Goal: Transaction & Acquisition: Purchase product/service

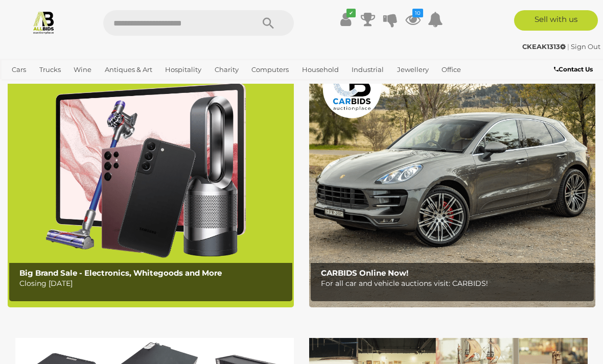
scroll to position [55, 0]
click at [406, 16] on icon at bounding box center [412, 19] width 15 height 18
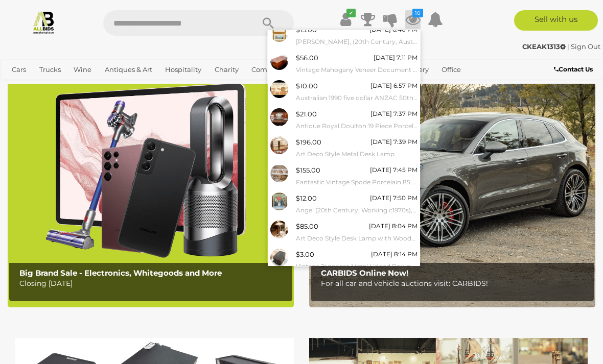
scroll to position [63, 0]
click at [353, 275] on link "View All" at bounding box center [344, 284] width 152 height 18
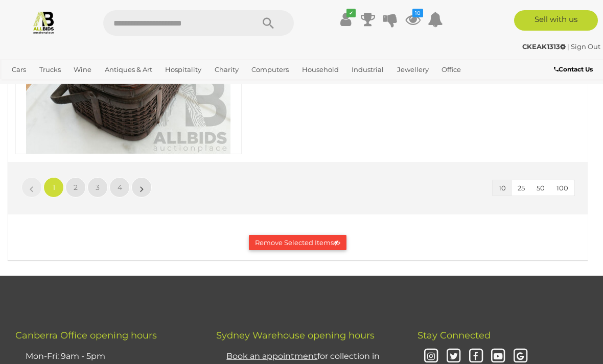
click at [75, 184] on span "2" at bounding box center [76, 187] width 4 height 9
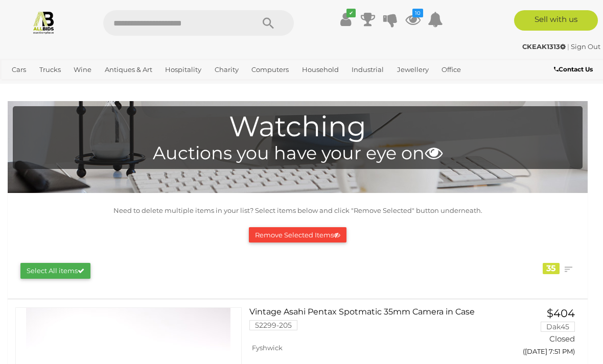
click at [0, 0] on span "Auctions" at bounding box center [0, 0] width 0 height 0
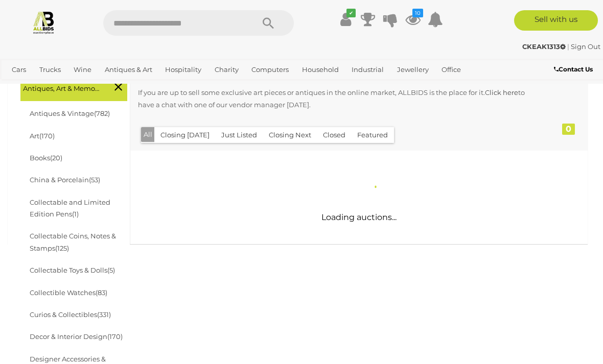
scroll to position [185, 0]
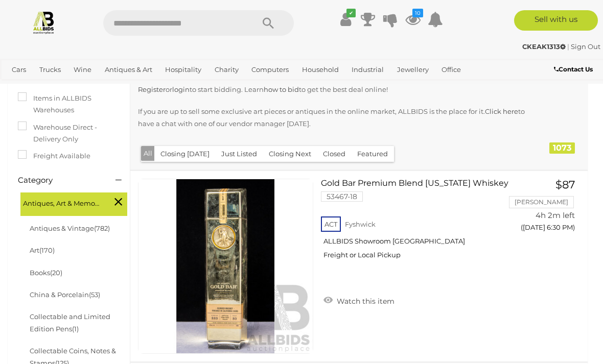
click at [240, 150] on button "Just Listed" at bounding box center [239, 154] width 48 height 16
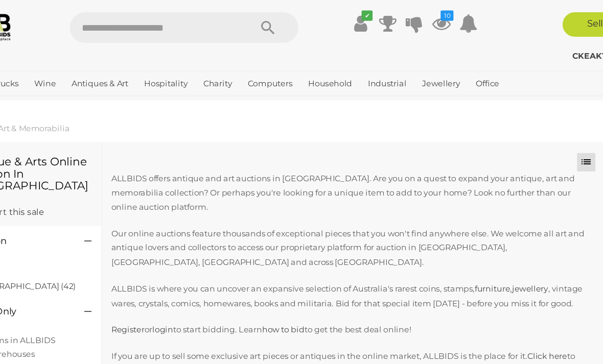
click at [0, 0] on link "View All Household Auctions" at bounding box center [0, 0] width 0 height 0
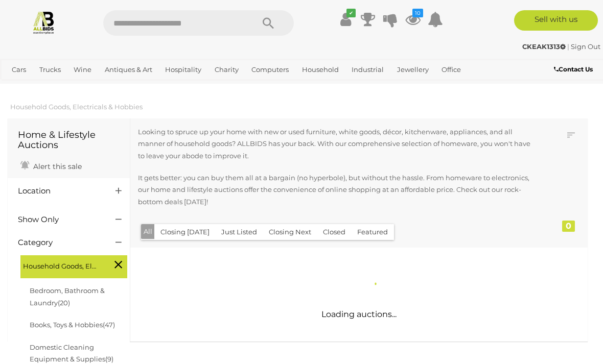
click at [244, 228] on button "Just Listed" at bounding box center [239, 232] width 48 height 16
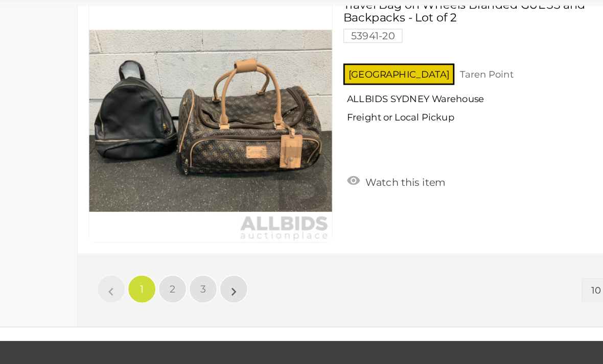
scroll to position [1927, 0]
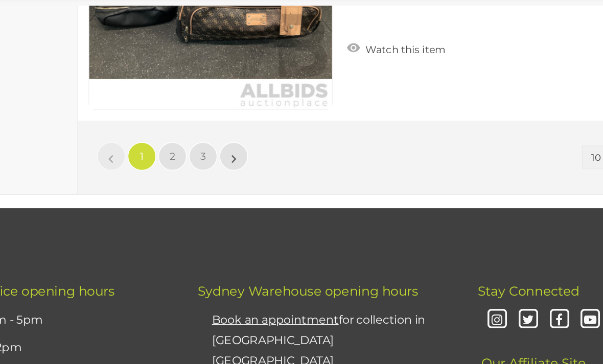
click at [196, 188] on span "2" at bounding box center [198, 192] width 4 height 9
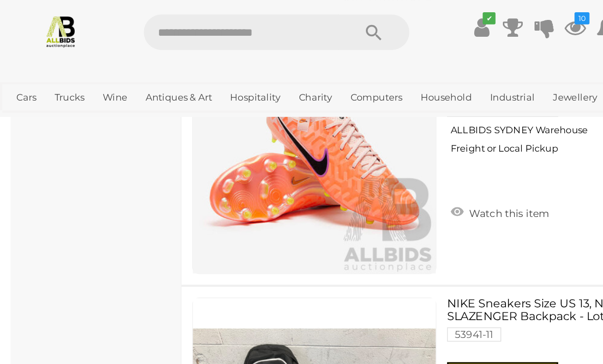
scroll to position [1789, 0]
